Goal: Task Accomplishment & Management: Use online tool/utility

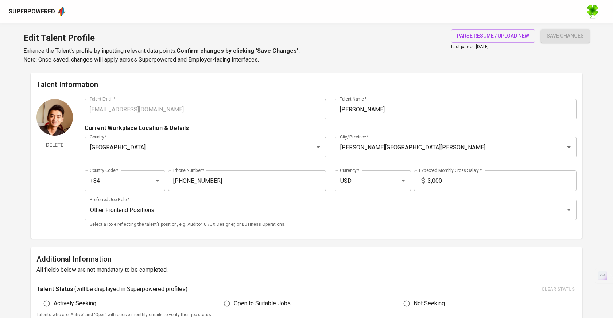
scroll to position [22, 0]
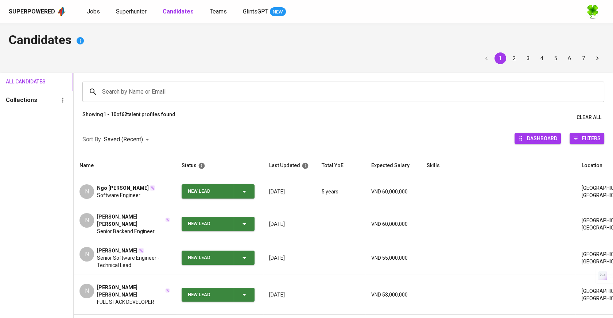
click at [97, 11] on span "Jobs" at bounding box center [93, 11] width 13 height 7
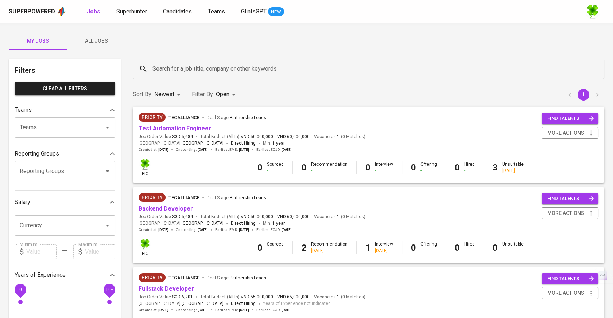
click at [98, 36] on span "All Jobs" at bounding box center [96, 40] width 50 height 9
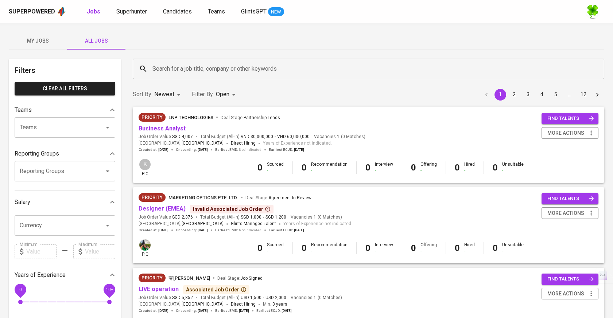
click at [204, 69] on input "Search for a job title, company or other keywords" at bounding box center [370, 69] width 439 height 14
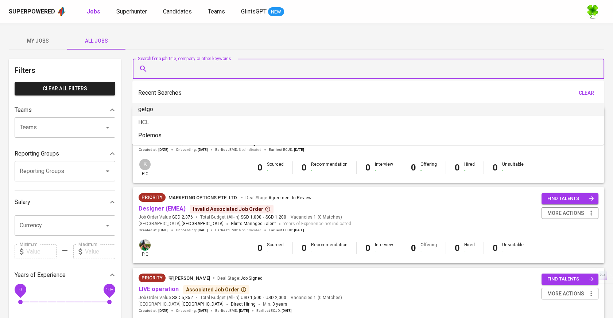
click at [192, 40] on div "My Jobs All Jobs" at bounding box center [306, 40] width 595 height 17
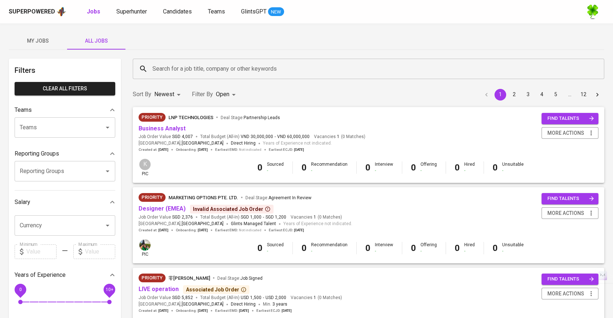
click at [196, 63] on input "Search for a job title, company or other keywords" at bounding box center [370, 69] width 439 height 14
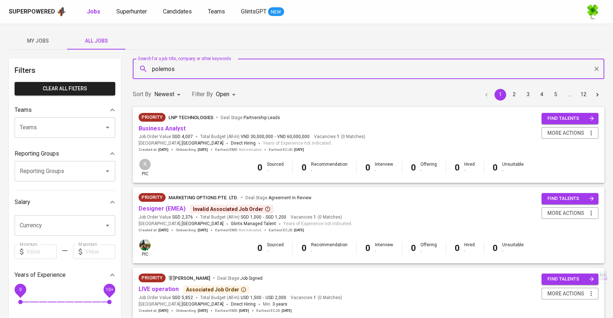
type input "polemos"
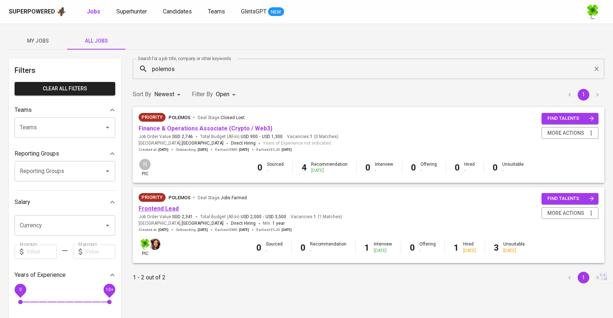
click at [157, 209] on link "Frontend Lead" at bounding box center [159, 208] width 40 height 7
